Goal: Task Accomplishment & Management: Manage account settings

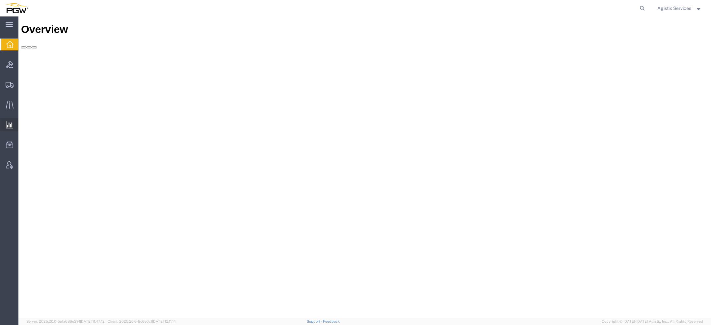
click at [0, 0] on span "Ad Hoc Reports" at bounding box center [0, 0] width 0 height 0
click at [679, 11] on span "Agistix Services" at bounding box center [674, 8] width 34 height 7
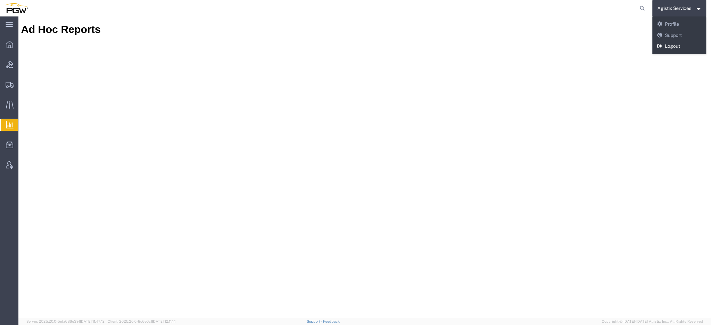
click at [669, 48] on link "Logout" at bounding box center [679, 46] width 54 height 11
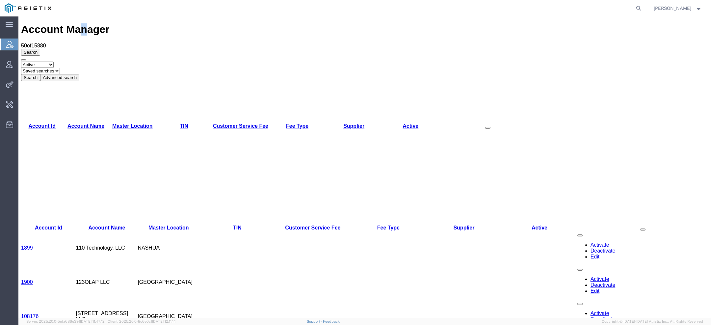
drag, startPoint x: 69, startPoint y: 24, endPoint x: 74, endPoint y: 25, distance: 5.0
click at [74, 25] on h1 "Account Manager" at bounding box center [364, 29] width 687 height 12
copy h1 "n"
click at [641, 10] on icon at bounding box center [638, 8] width 9 height 9
click at [449, 8] on input "search" at bounding box center [534, 8] width 200 height 16
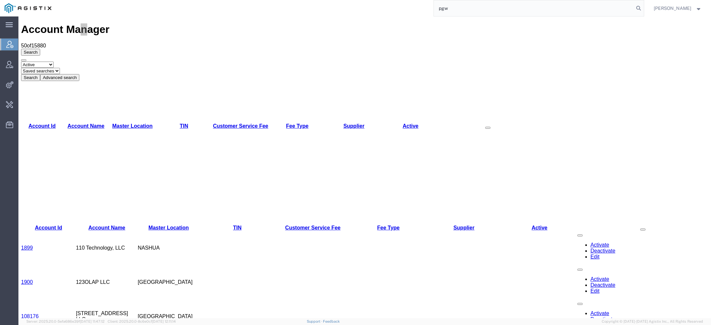
type input "pgw"
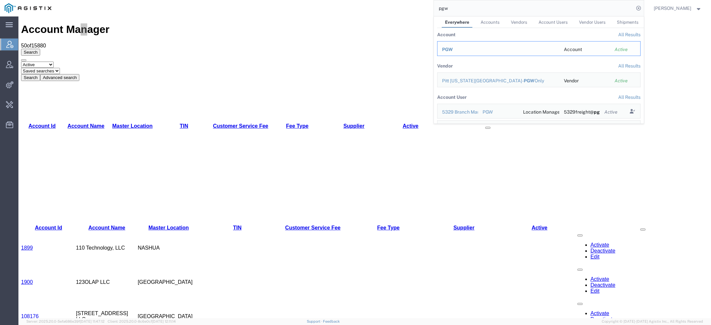
click at [453, 47] on span "PGW" at bounding box center [447, 49] width 11 height 5
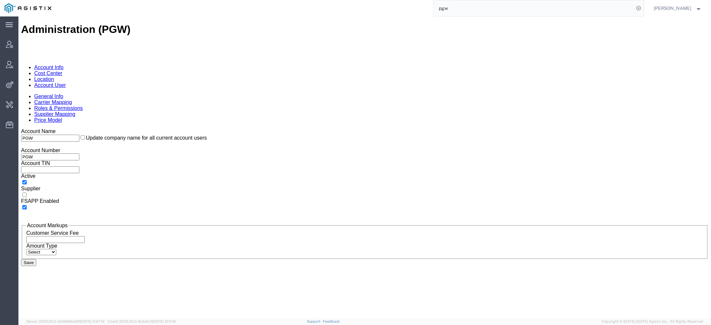
click at [66, 82] on link "Account User" at bounding box center [50, 85] width 32 height 6
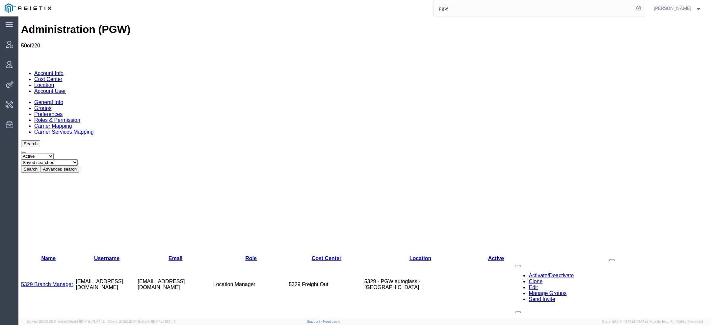
click at [78, 159] on select "Saved searches Exclude Branch Manager [PERSON_NAME] Offline user" at bounding box center [49, 162] width 57 height 6
select select "Exclude Branch Manager"
click at [46, 159] on select "Saved searches Exclude Branch Manager [PERSON_NAME] Offline user" at bounding box center [49, 162] width 57 height 6
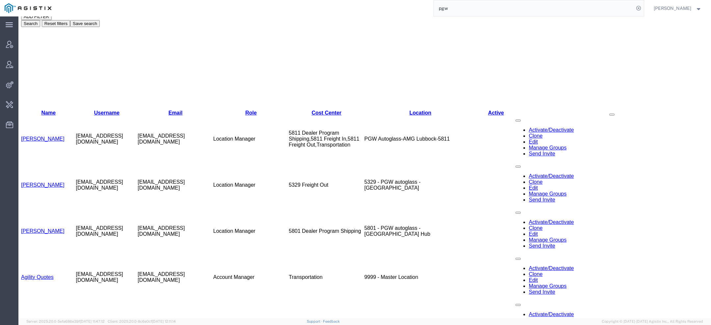
scroll to position [281, 0]
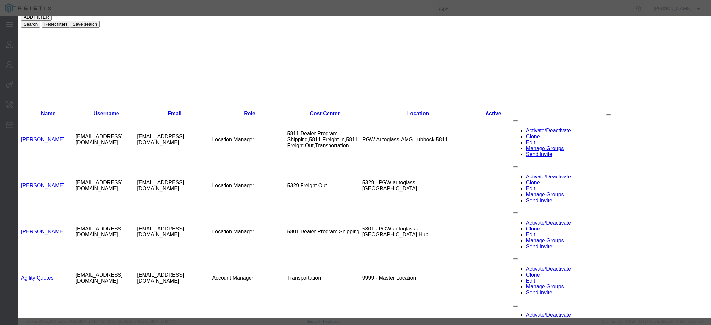
select select "COSTCENTER"
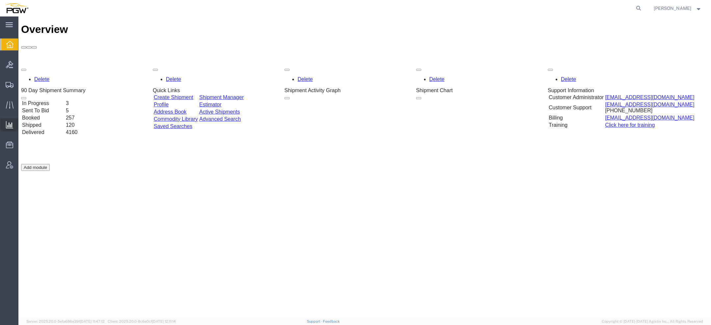
click at [0, 0] on span "Analyses" at bounding box center [0, 0] width 0 height 0
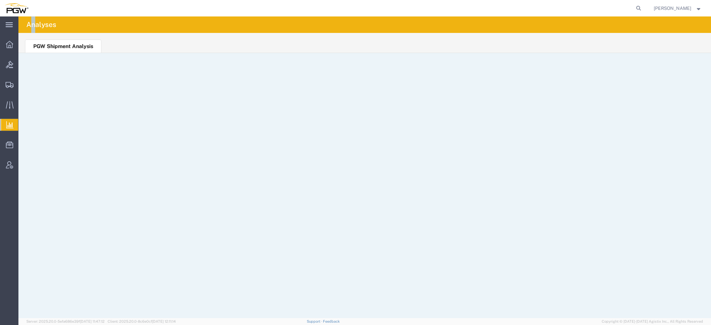
click at [35, 26] on h4 "Analyses" at bounding box center [41, 24] width 30 height 16
copy h4 "n"
click at [126, 24] on agx-page-header "Analyses" at bounding box center [364, 24] width 692 height 16
click at [0, 0] on span "Saved Reports" at bounding box center [0, 0] width 0 height 0
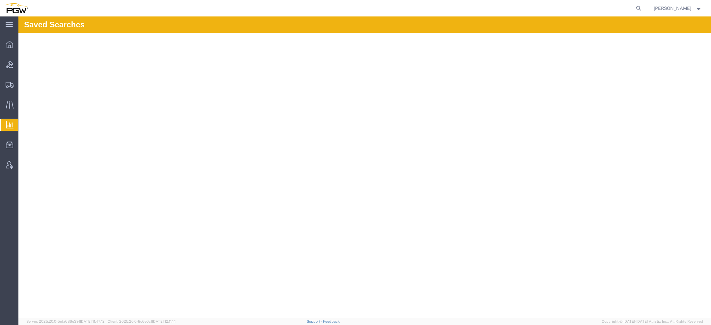
click at [0, 0] on span "Analyses" at bounding box center [0, 0] width 0 height 0
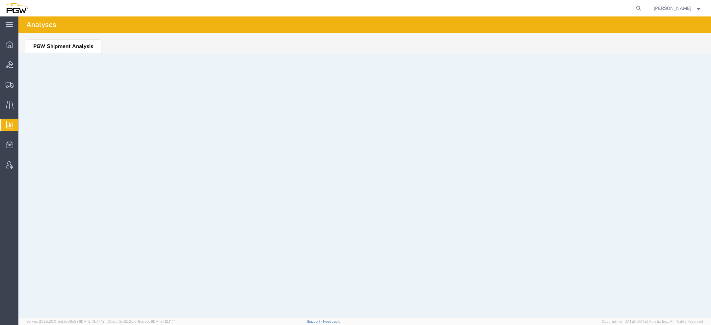
scroll to position [2, 0]
